Goal: Information Seeking & Learning: Learn about a topic

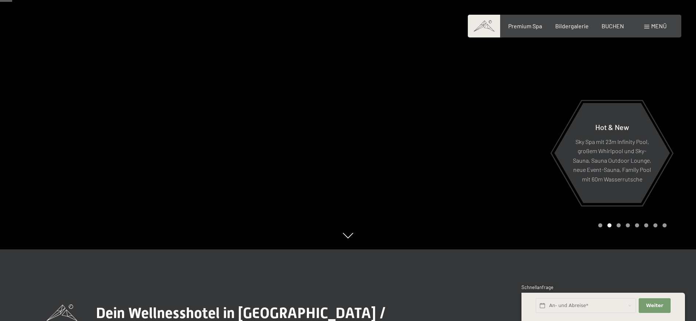
click at [565, 29] on div "Premium Spa Bildergalerie BUCHEN" at bounding box center [559, 26] width 154 height 8
click at [565, 28] on div "Bildergalerie" at bounding box center [571, 25] width 33 height 8
click at [654, 30] on div "Buchen Anfragen Premium Spa Bildergalerie BUCHEN Menü DE IT EN Gutschein Bilder…" at bounding box center [574, 26] width 184 height 8
click at [654, 29] on span "Menü" at bounding box center [658, 25] width 15 height 7
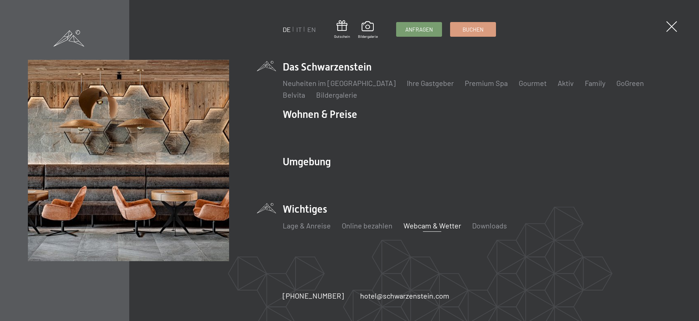
click at [424, 227] on link "Webcam & Wetter" at bounding box center [433, 225] width 58 height 9
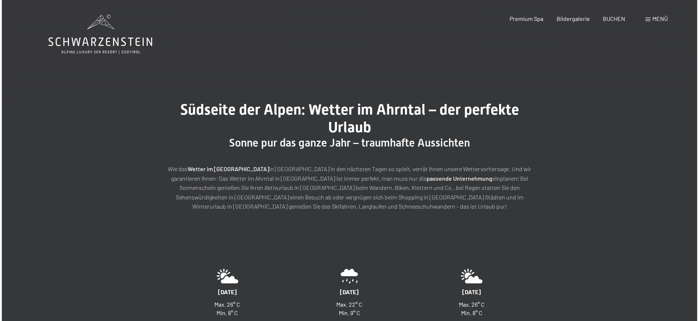
scroll to position [0, 0]
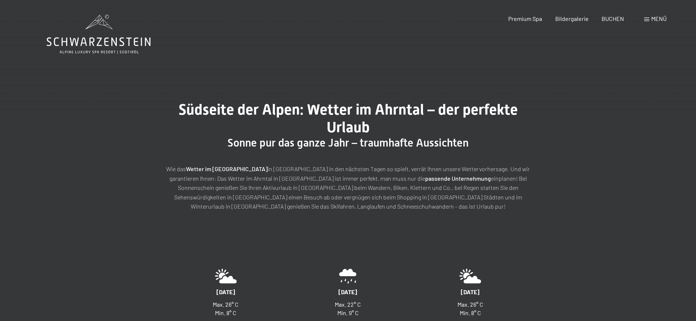
click at [646, 19] on span at bounding box center [646, 20] width 5 height 4
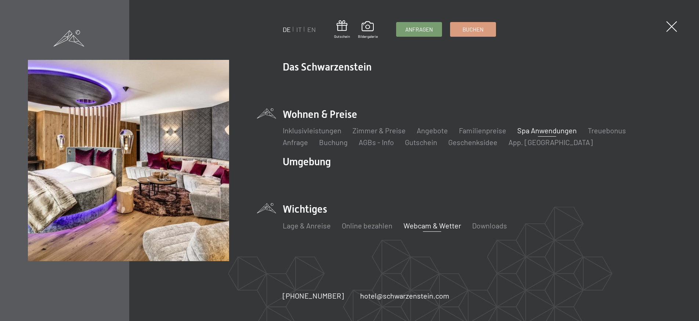
click at [547, 131] on link "Spa Anwendungen" at bounding box center [548, 130] width 60 height 9
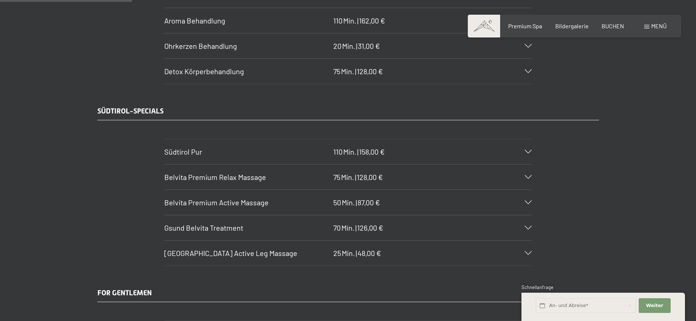
scroll to position [1111, 0]
click at [528, 150] on icon at bounding box center [528, 151] width 7 height 4
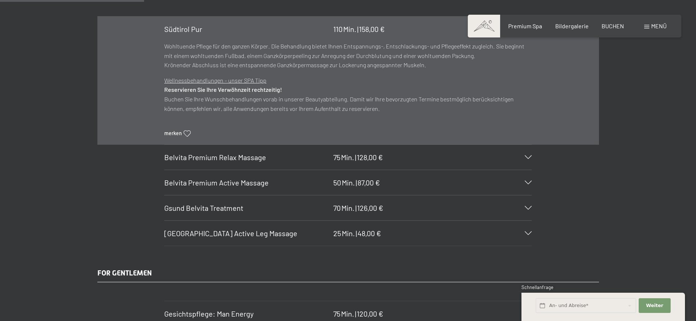
scroll to position [1234, 0]
click at [528, 179] on icon at bounding box center [528, 181] width 7 height 4
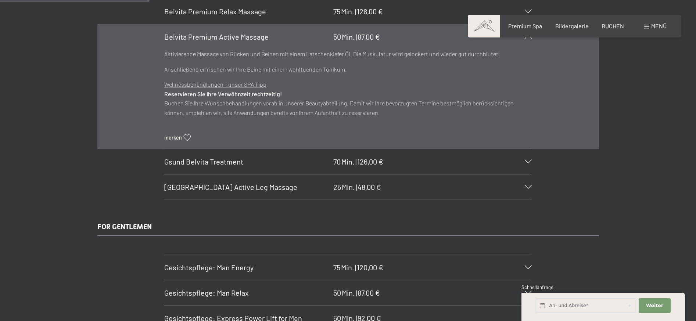
scroll to position [1277, 0]
click at [529, 160] on icon at bounding box center [528, 161] width 7 height 4
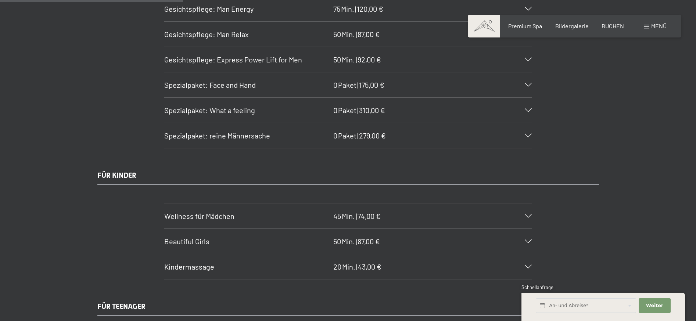
scroll to position [1577, 0]
click at [528, 133] on icon at bounding box center [528, 135] width 7 height 4
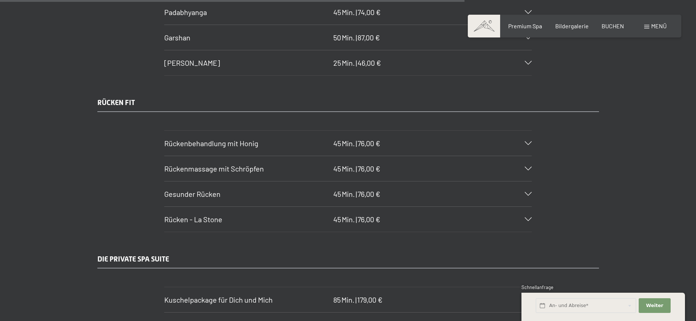
scroll to position [4009, 1]
click at [526, 192] on icon at bounding box center [528, 194] width 7 height 4
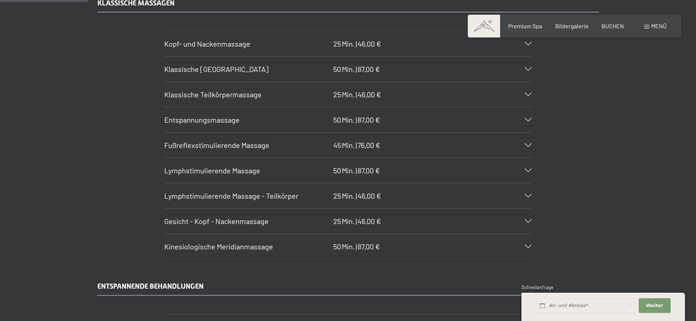
scroll to position [755, 0]
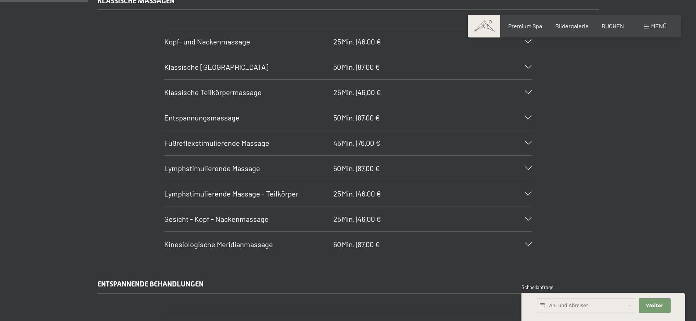
click at [529, 142] on icon at bounding box center [528, 143] width 7 height 4
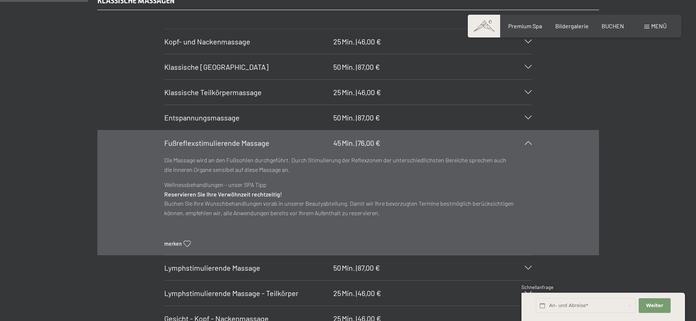
click at [523, 42] on div "Kopf- und Nackenmassage 25 Min. | 46,00 €" at bounding box center [347, 41] width 367 height 25
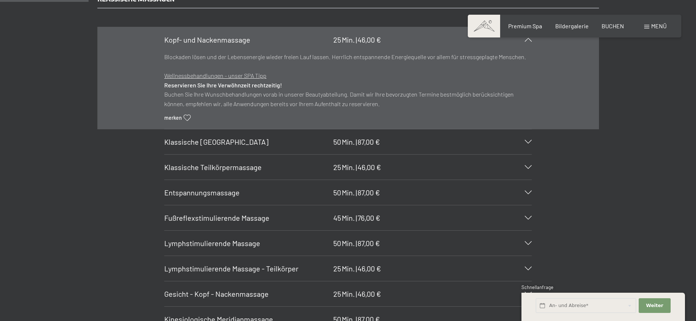
click at [529, 245] on div "Lymphstimulierende Massage 50 Min. | 87,00 €" at bounding box center [347, 243] width 367 height 25
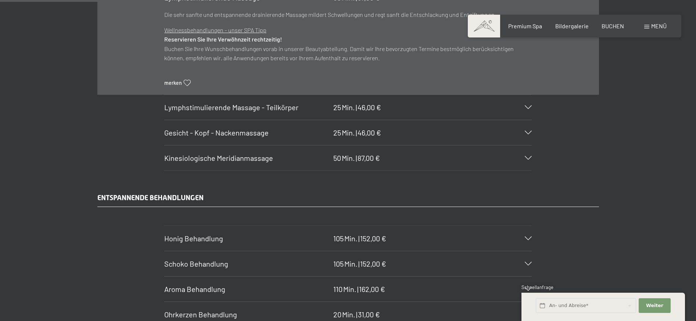
scroll to position [927, 0]
click at [528, 155] on icon at bounding box center [528, 157] width 7 height 4
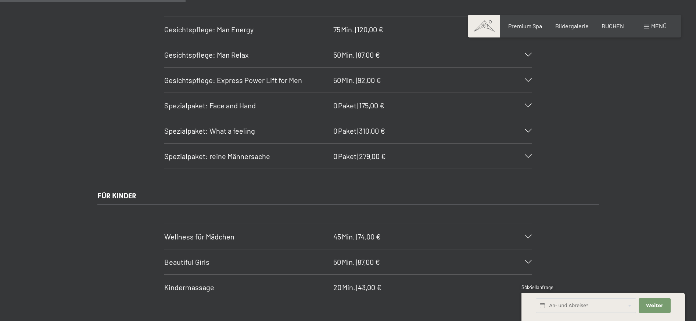
scroll to position [1620, 0]
click at [526, 103] on icon at bounding box center [528, 105] width 7 height 4
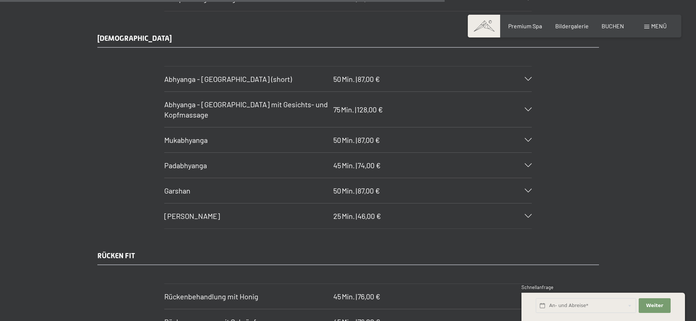
scroll to position [3816, 0]
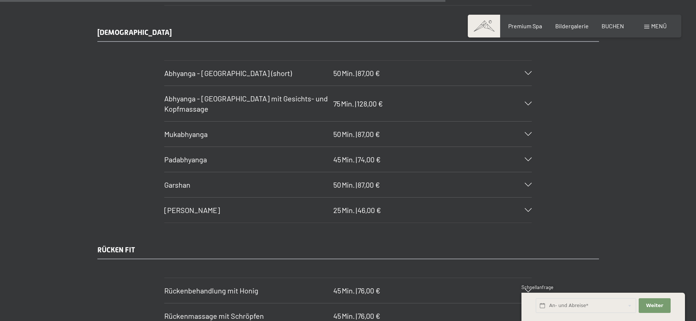
click at [530, 76] on div "Abhyanga - Ganzkörpermassage (short) 50 Min. | 87,00 €" at bounding box center [347, 73] width 367 height 25
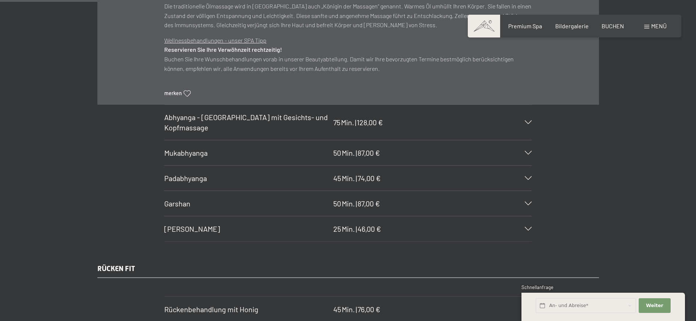
scroll to position [3813, 0]
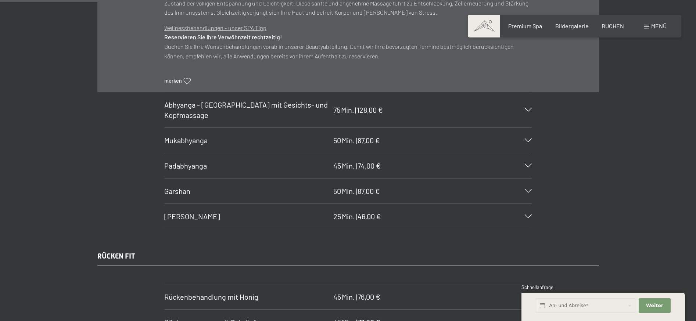
click at [527, 110] on icon at bounding box center [528, 110] width 7 height 4
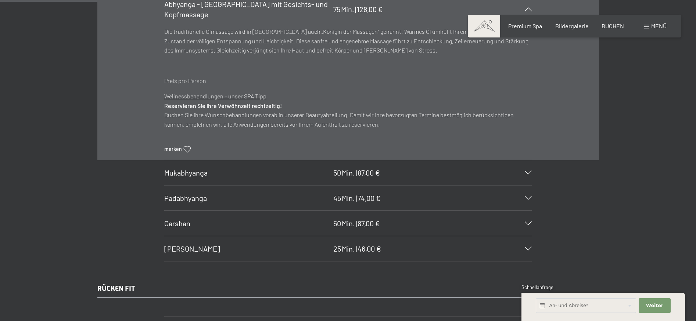
scroll to position [3811, 0]
click at [528, 169] on div "Mukabhyanga 50 Min. | 87,00 €" at bounding box center [347, 172] width 367 height 25
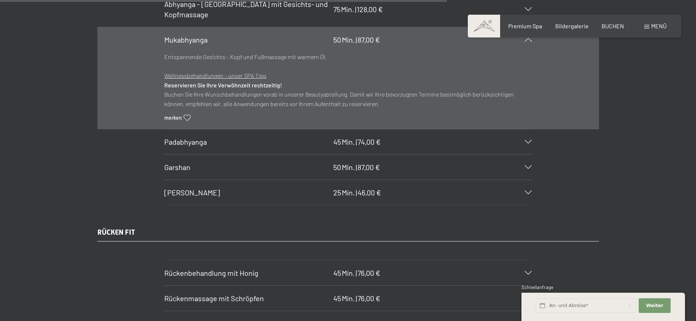
click at [529, 141] on icon at bounding box center [528, 142] width 7 height 4
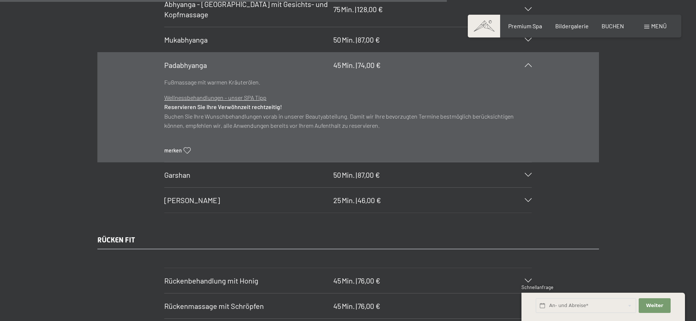
click at [527, 174] on icon at bounding box center [528, 175] width 7 height 4
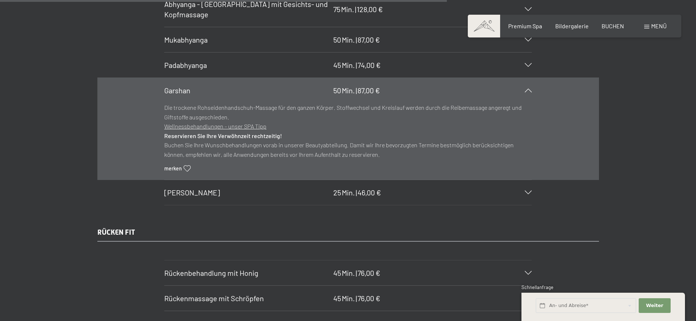
click at [527, 187] on div "Shiro Abhyanga 25 Min. | 46,00 €" at bounding box center [347, 192] width 367 height 25
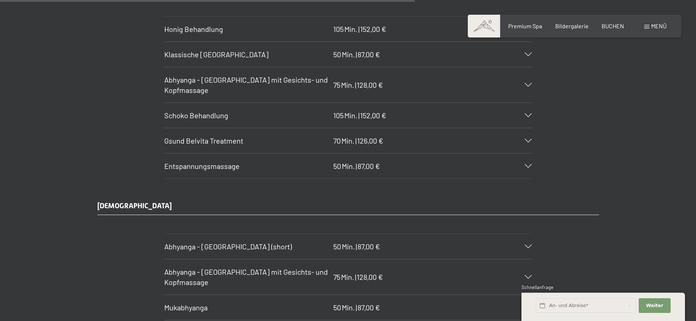
scroll to position [3541, 0]
